Goal: Task Accomplishment & Management: Use online tool/utility

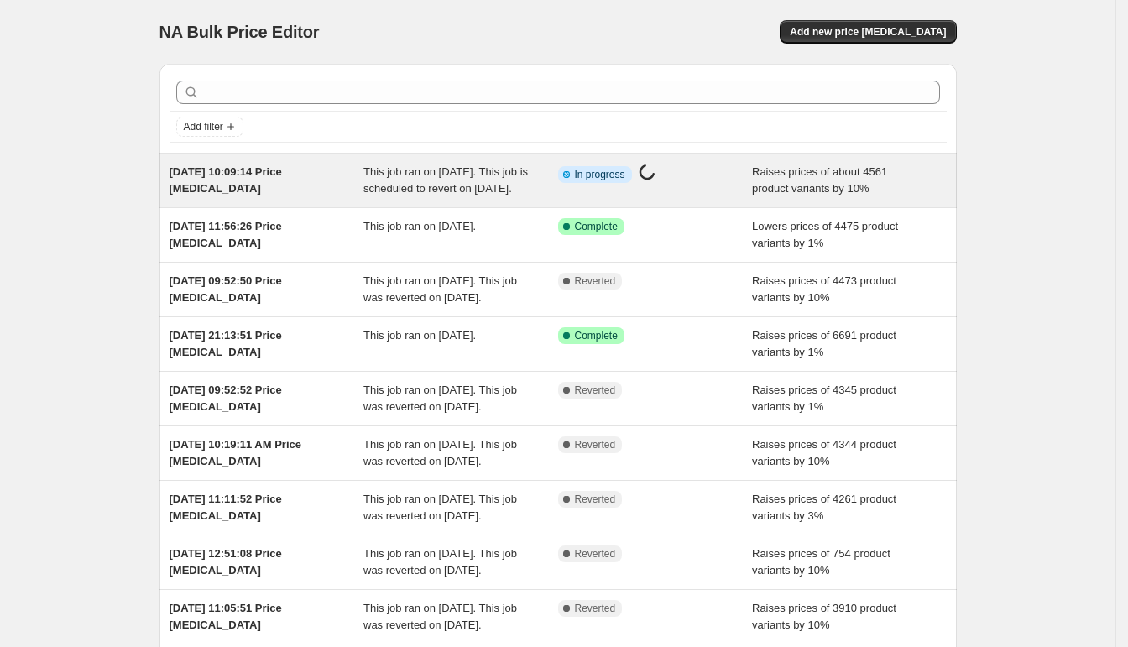
click at [571, 186] on div "Info Partially complete In progress Price [MEDICAL_DATA] in progress..." at bounding box center [655, 181] width 195 height 34
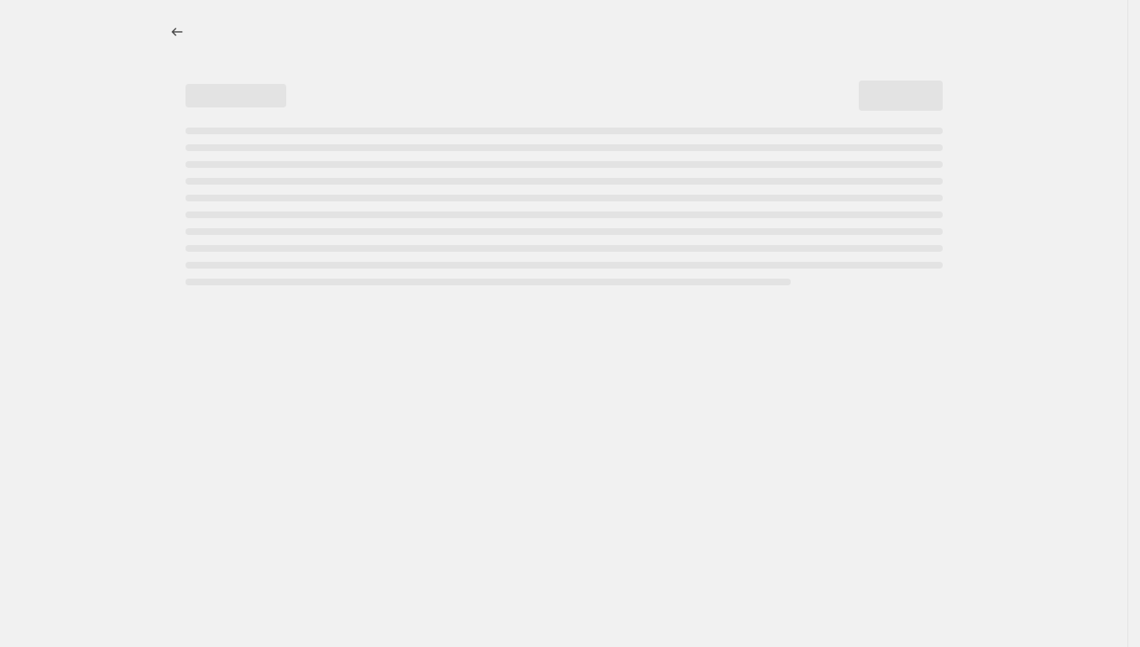
select select "percentage"
select select "remove"
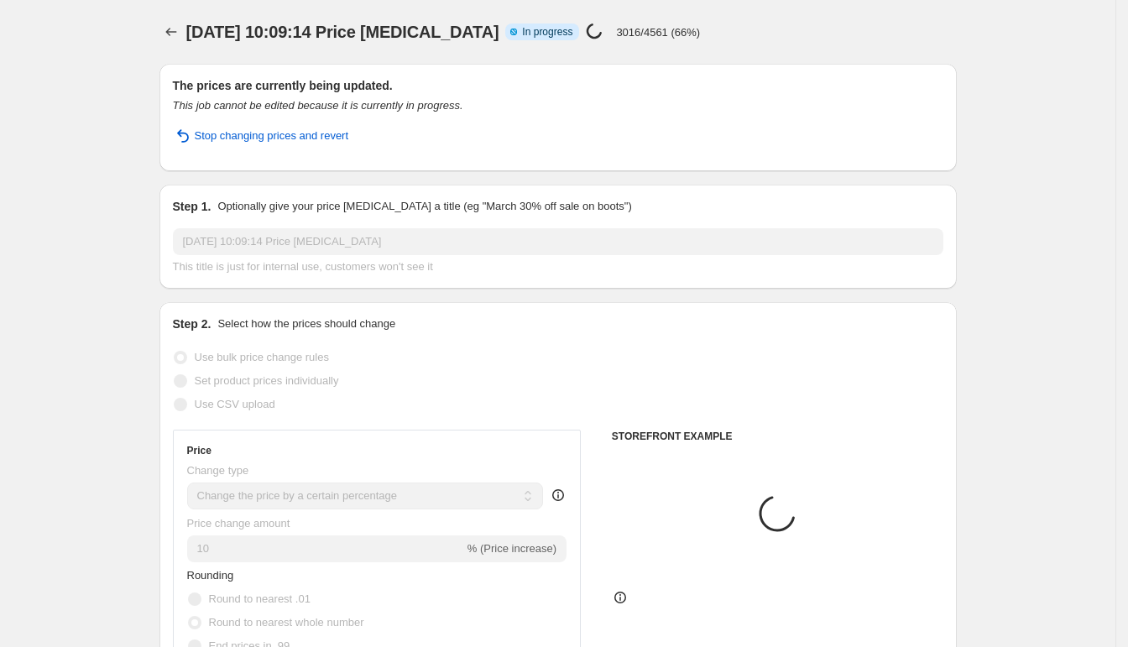
select select "collection"
